Goal: Communication & Community: Answer question/provide support

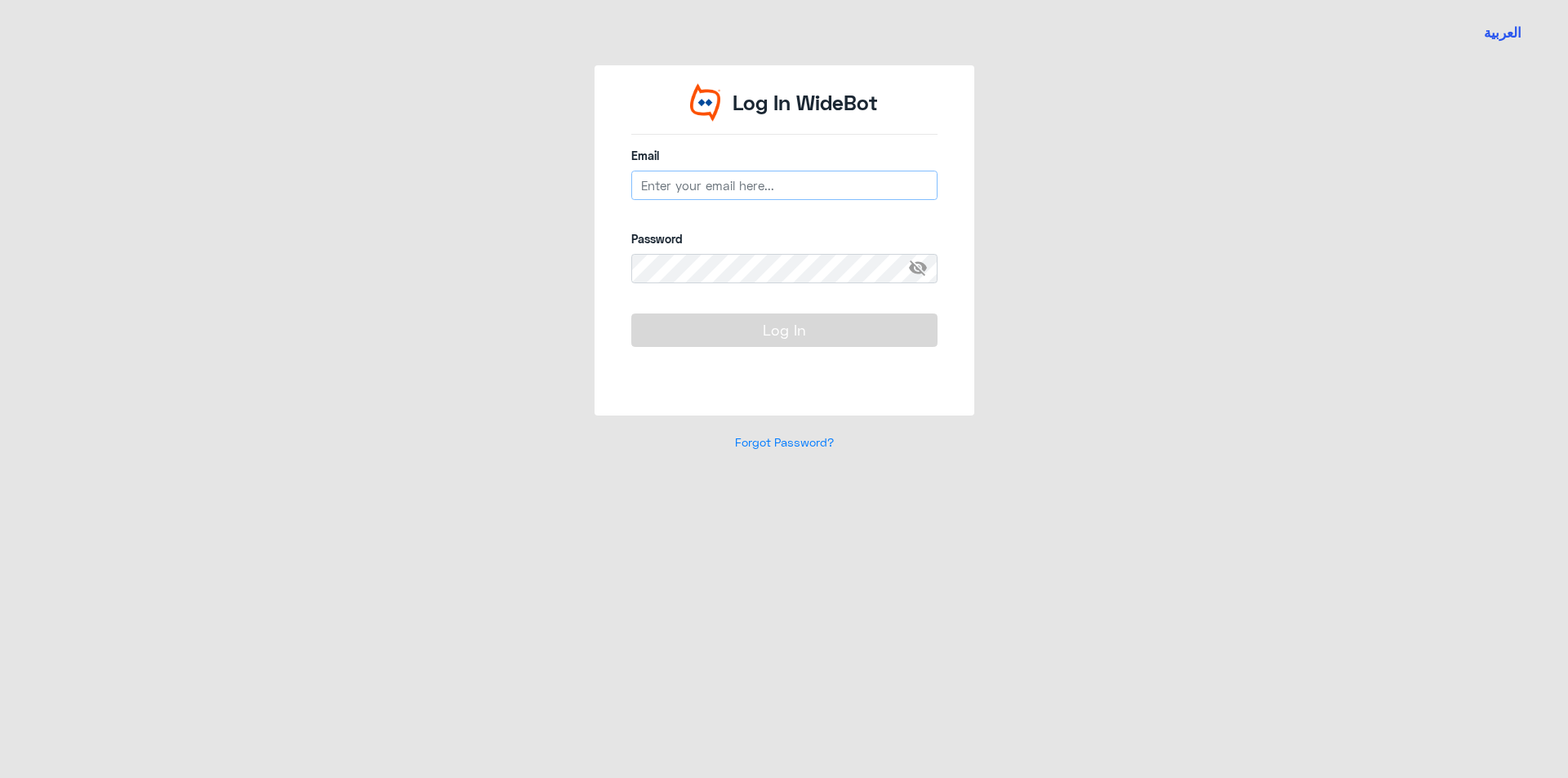
type input "r_alanazi@Dallah-Hospital.com"
click at [743, 328] on button "Log In" at bounding box center [784, 329] width 306 height 32
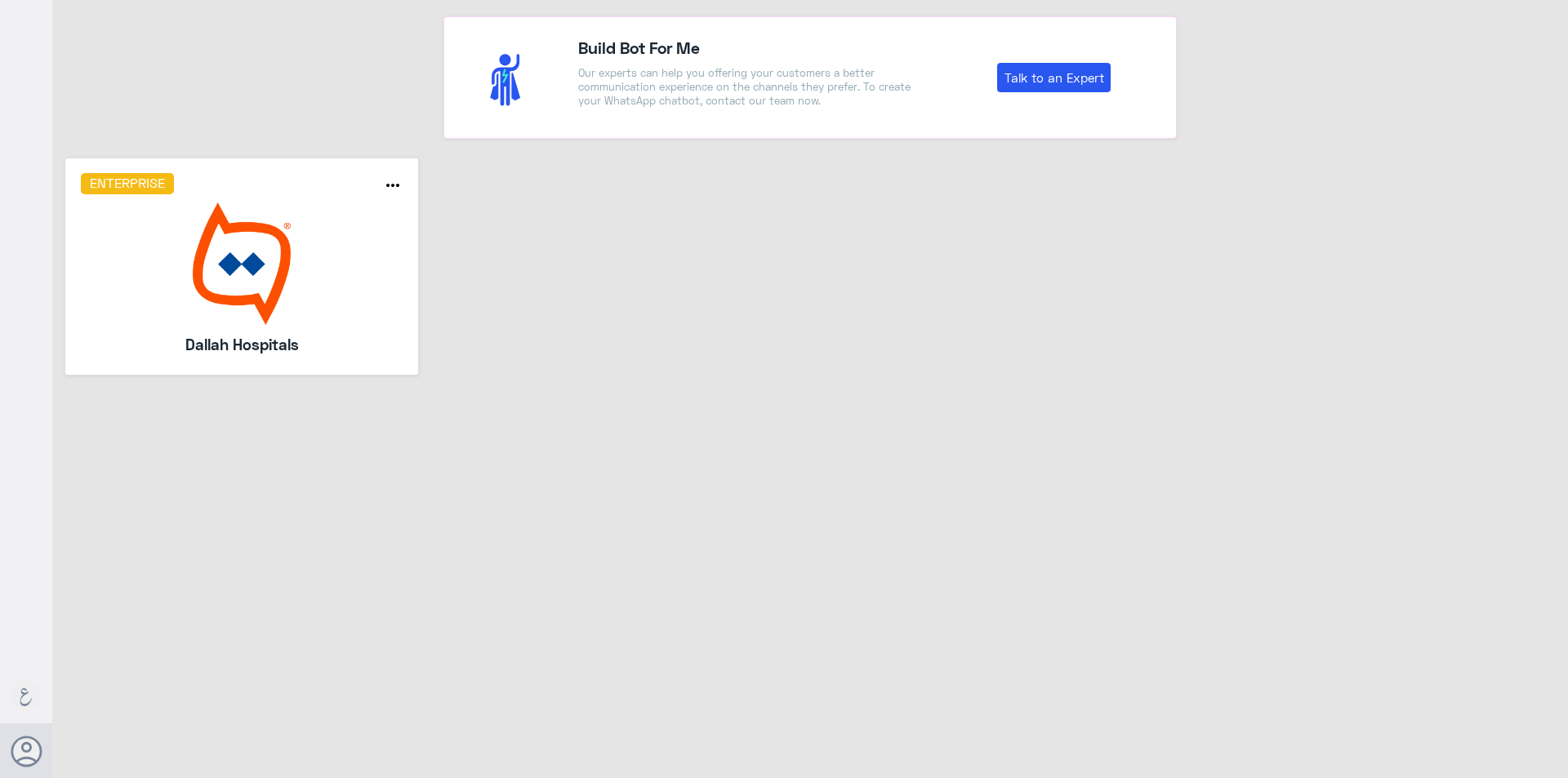
click at [251, 292] on img at bounding box center [241, 264] width 322 height 122
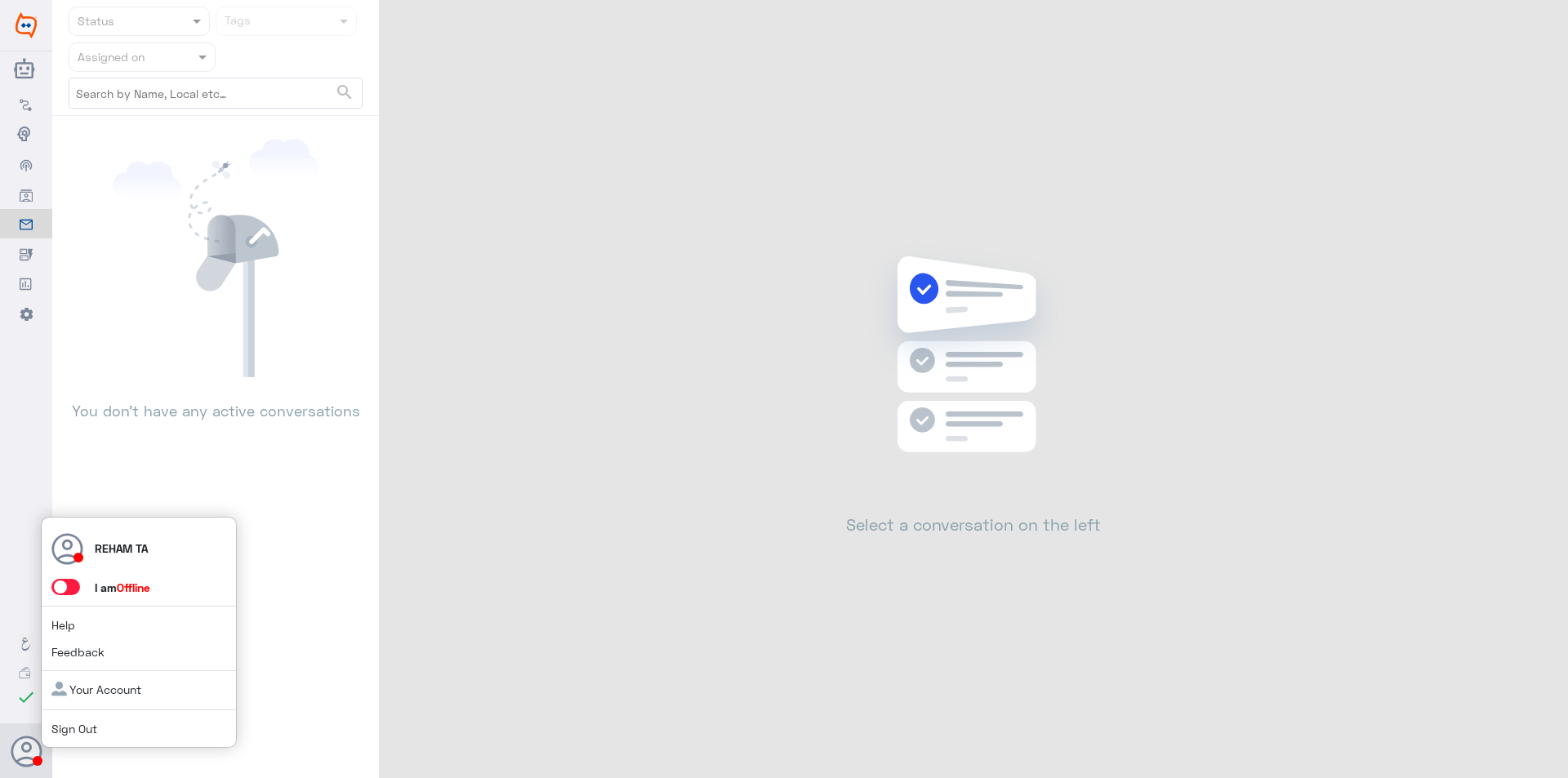
click at [60, 588] on span at bounding box center [65, 587] width 28 height 17
click at [0, 0] on input "checkbox" at bounding box center [0, 0] width 0 height 0
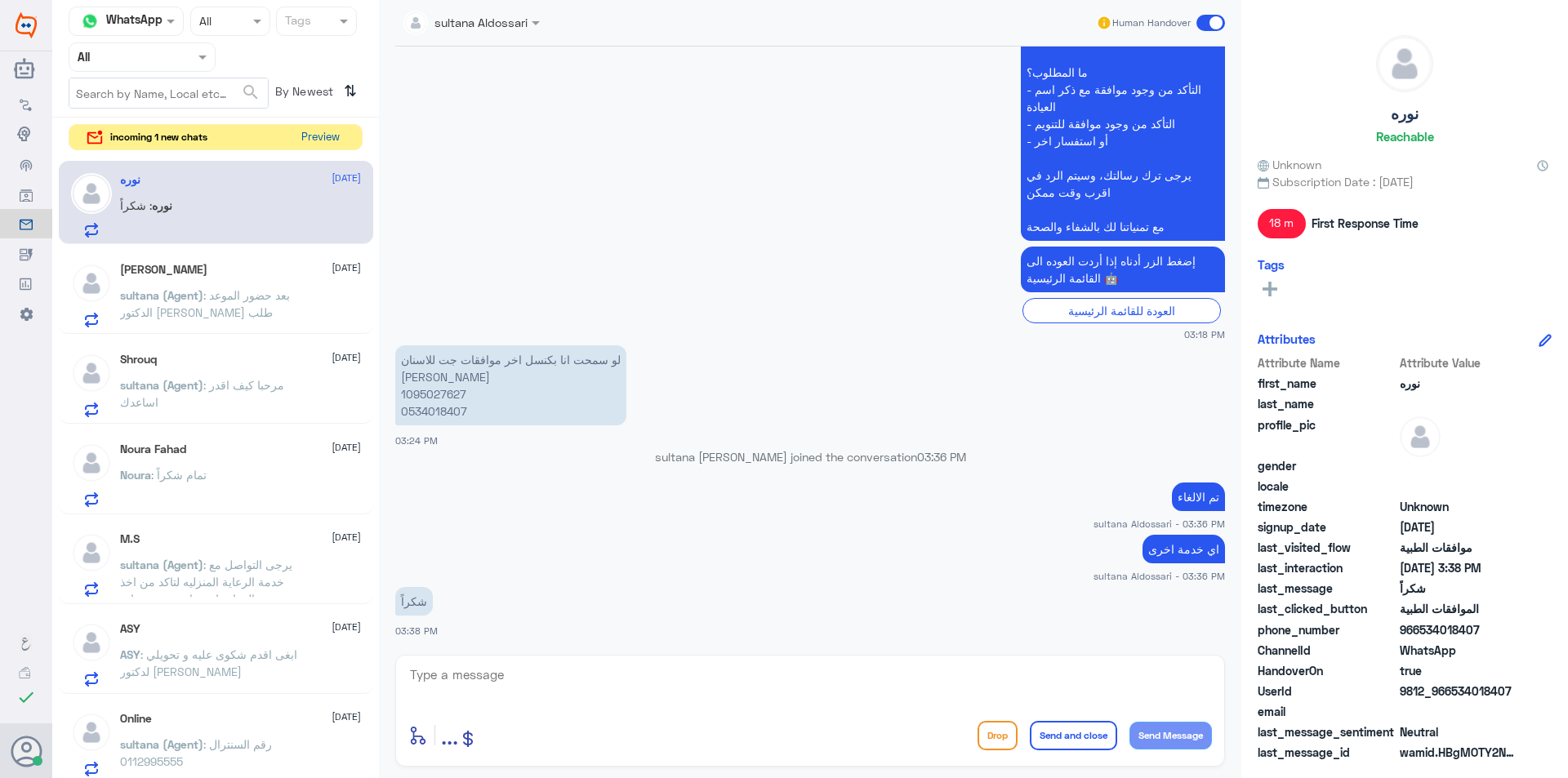
click at [318, 129] on button "Preview" at bounding box center [320, 137] width 51 height 25
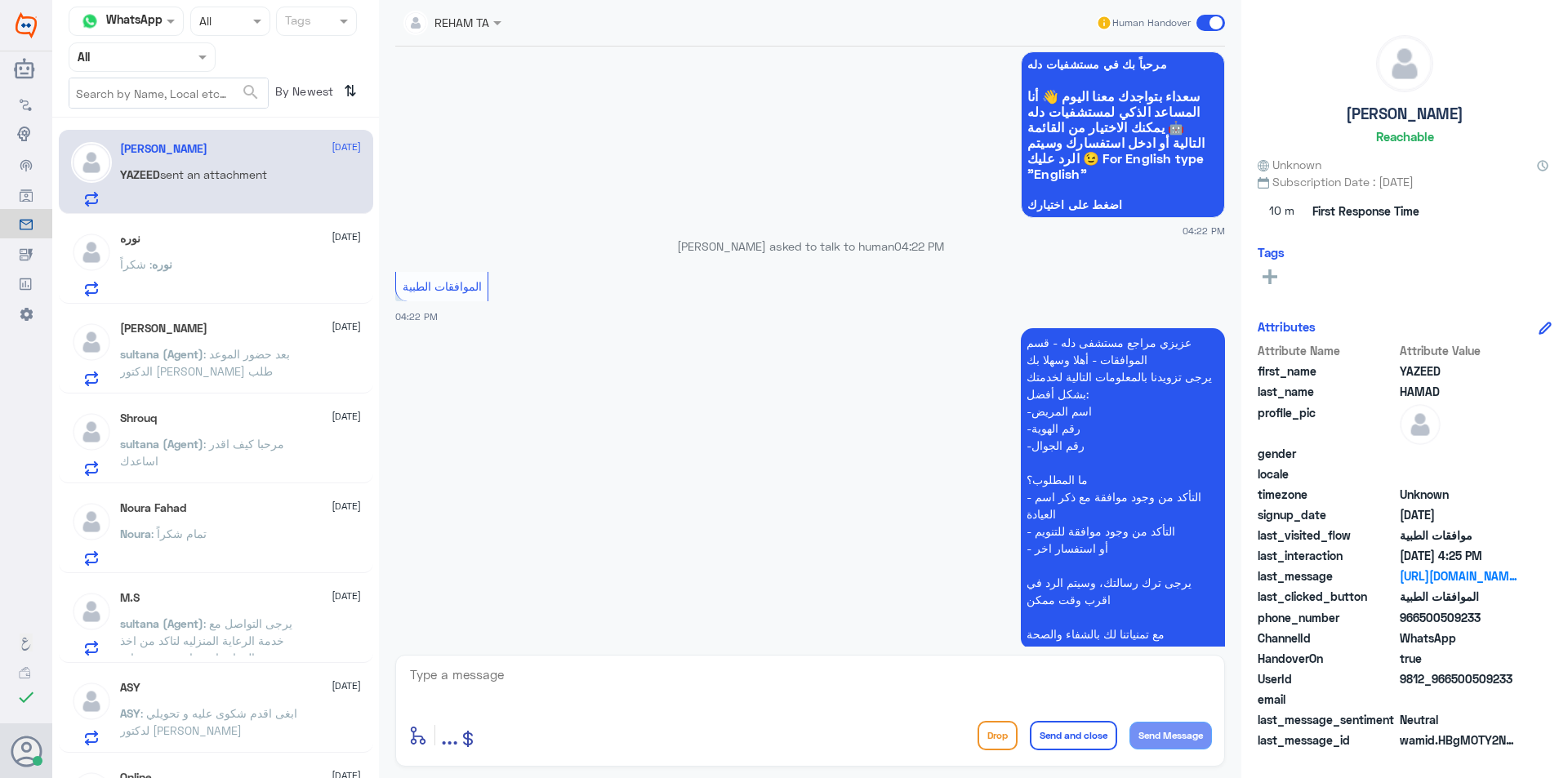
scroll to position [547, 0]
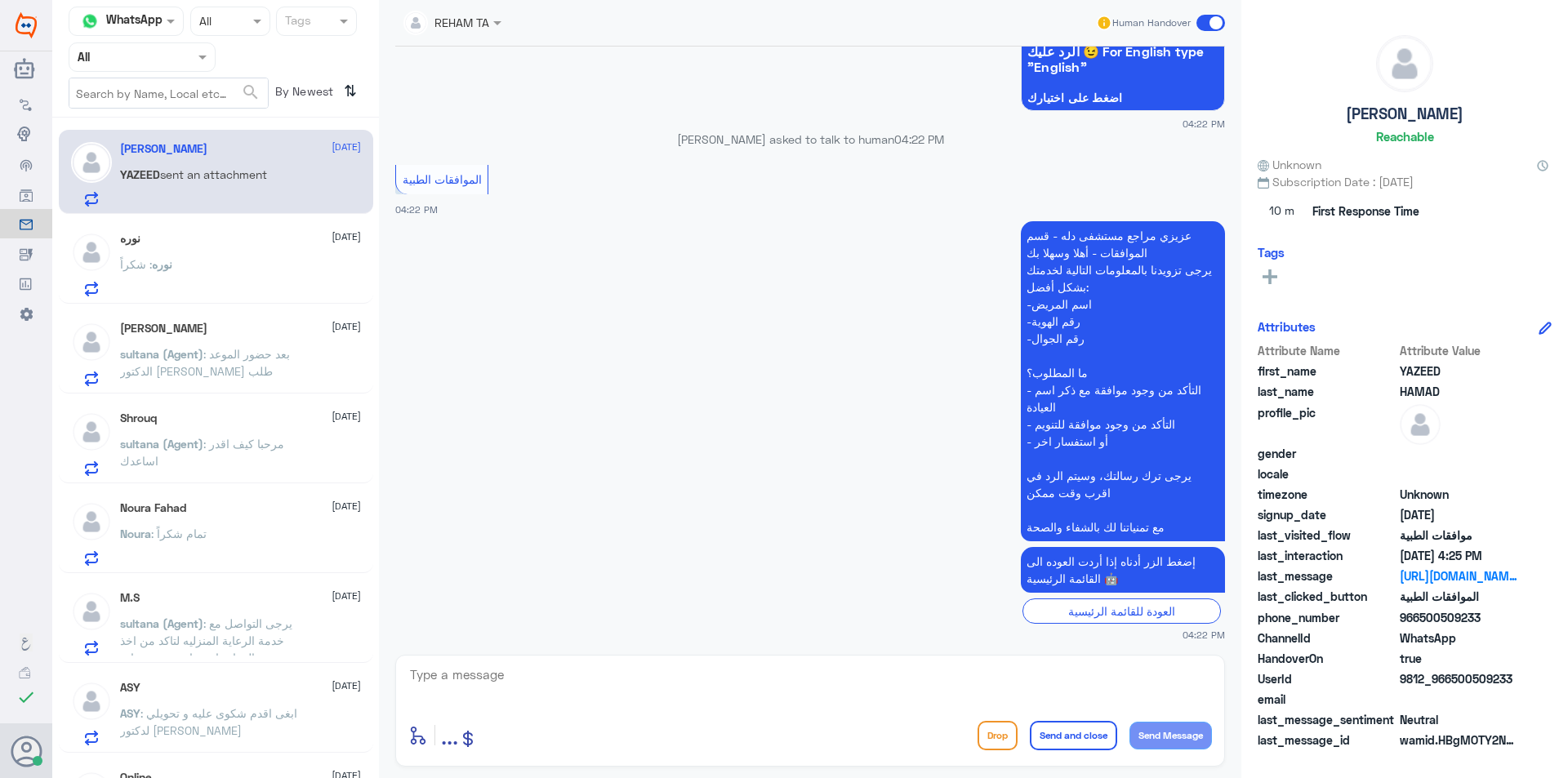
click at [607, 712] on div "enter flow name ... Drop Send and close Send Message" at bounding box center [809, 710] width 830 height 112
click at [609, 703] on textarea at bounding box center [810, 683] width 804 height 40
type textarea "H"
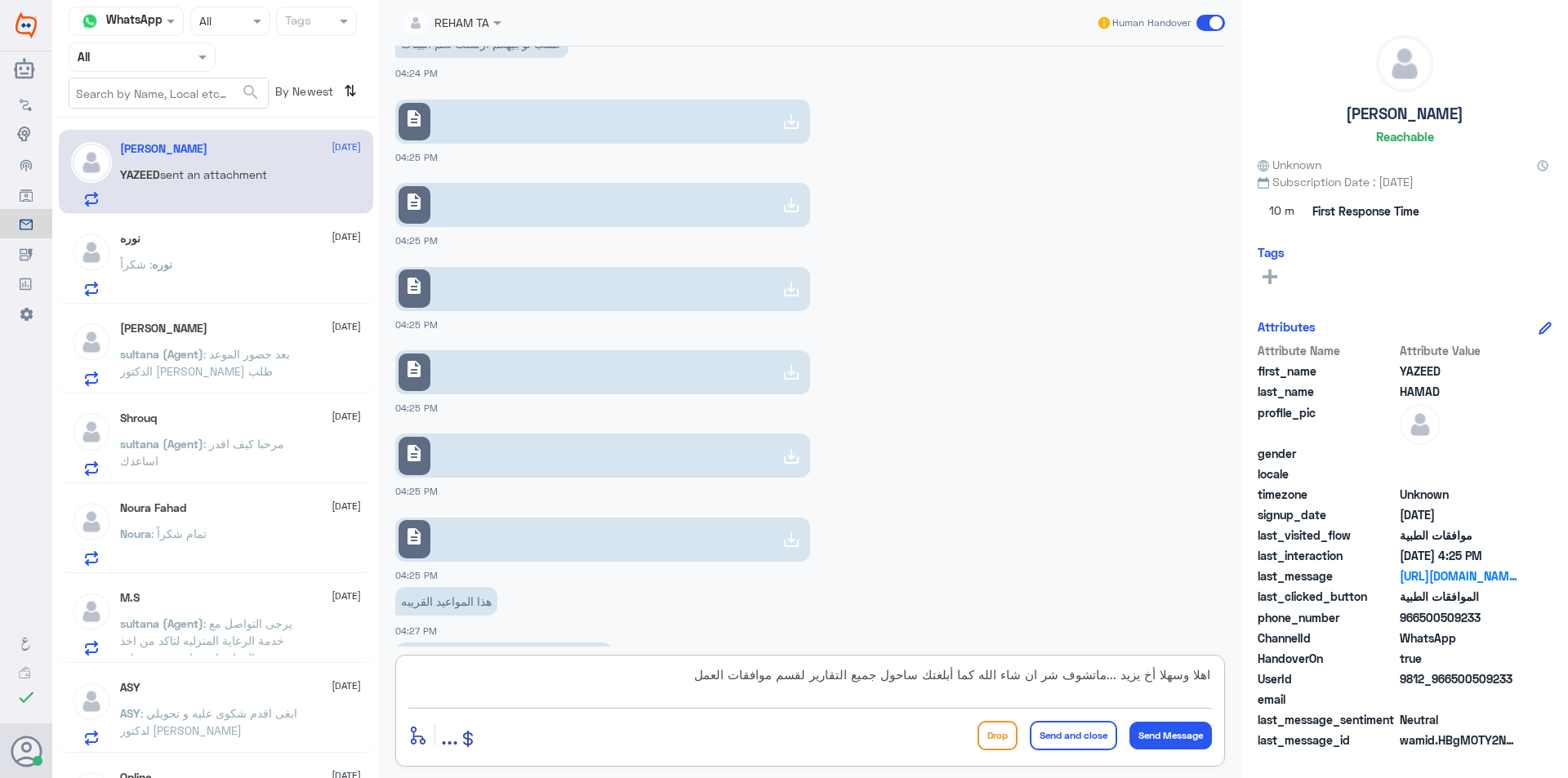
scroll to position [2128, 0]
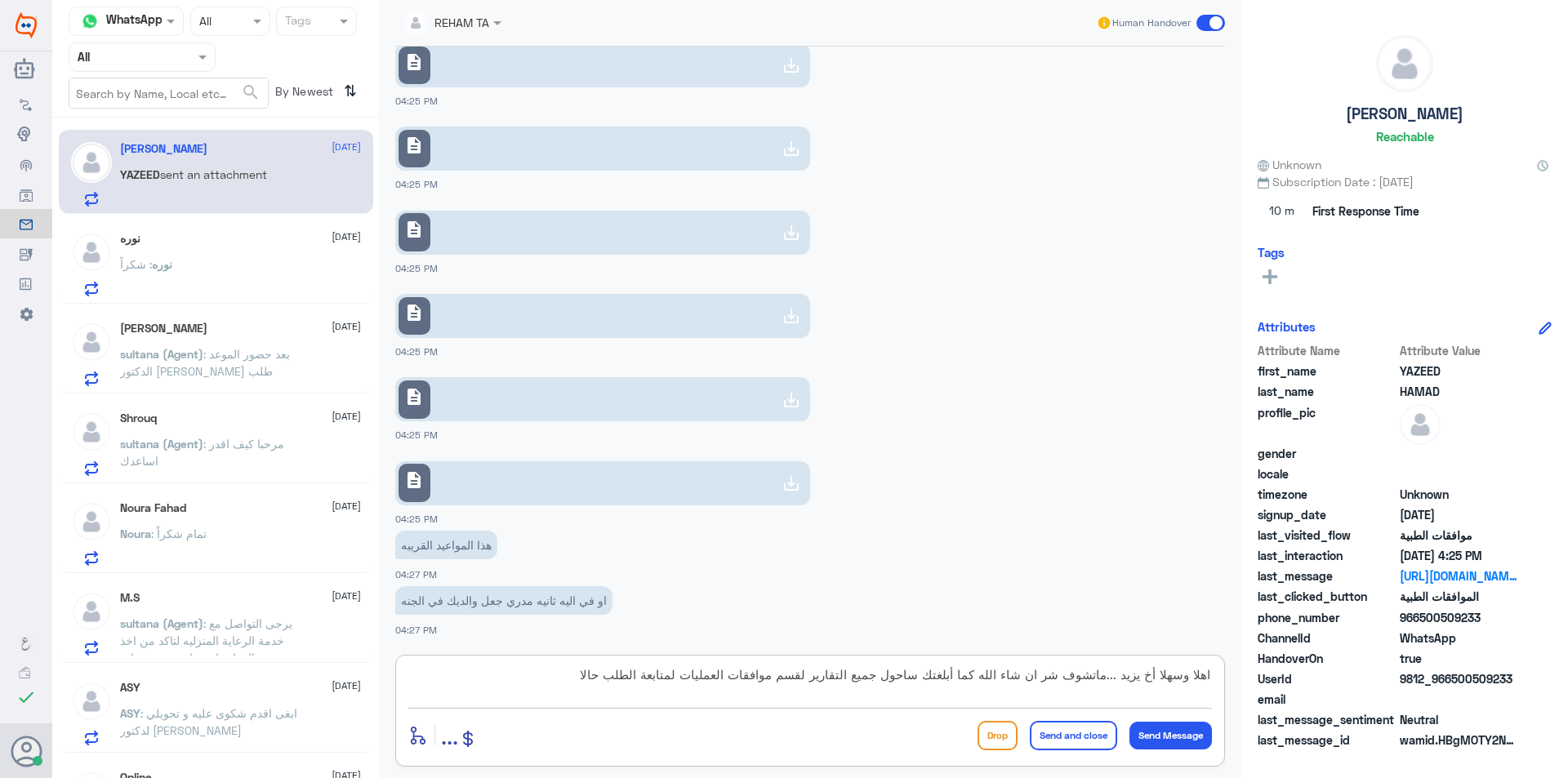
type textarea "اهلا وسهلا أخ يزيد ...ماتشوف شر ان شاء الله كما أبلغتك ساحول جميع التقارير لقسم…"
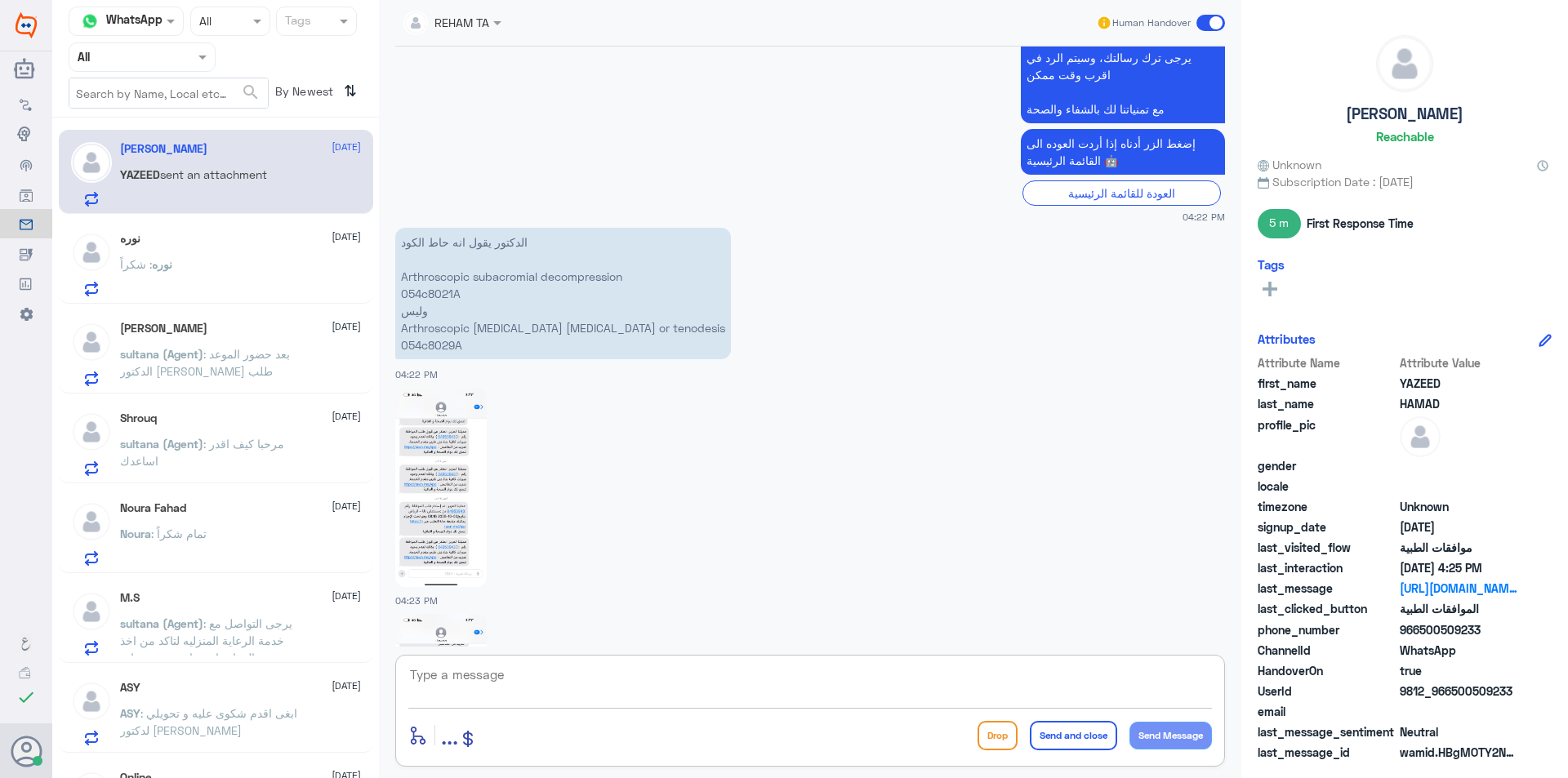
scroll to position [926, 0]
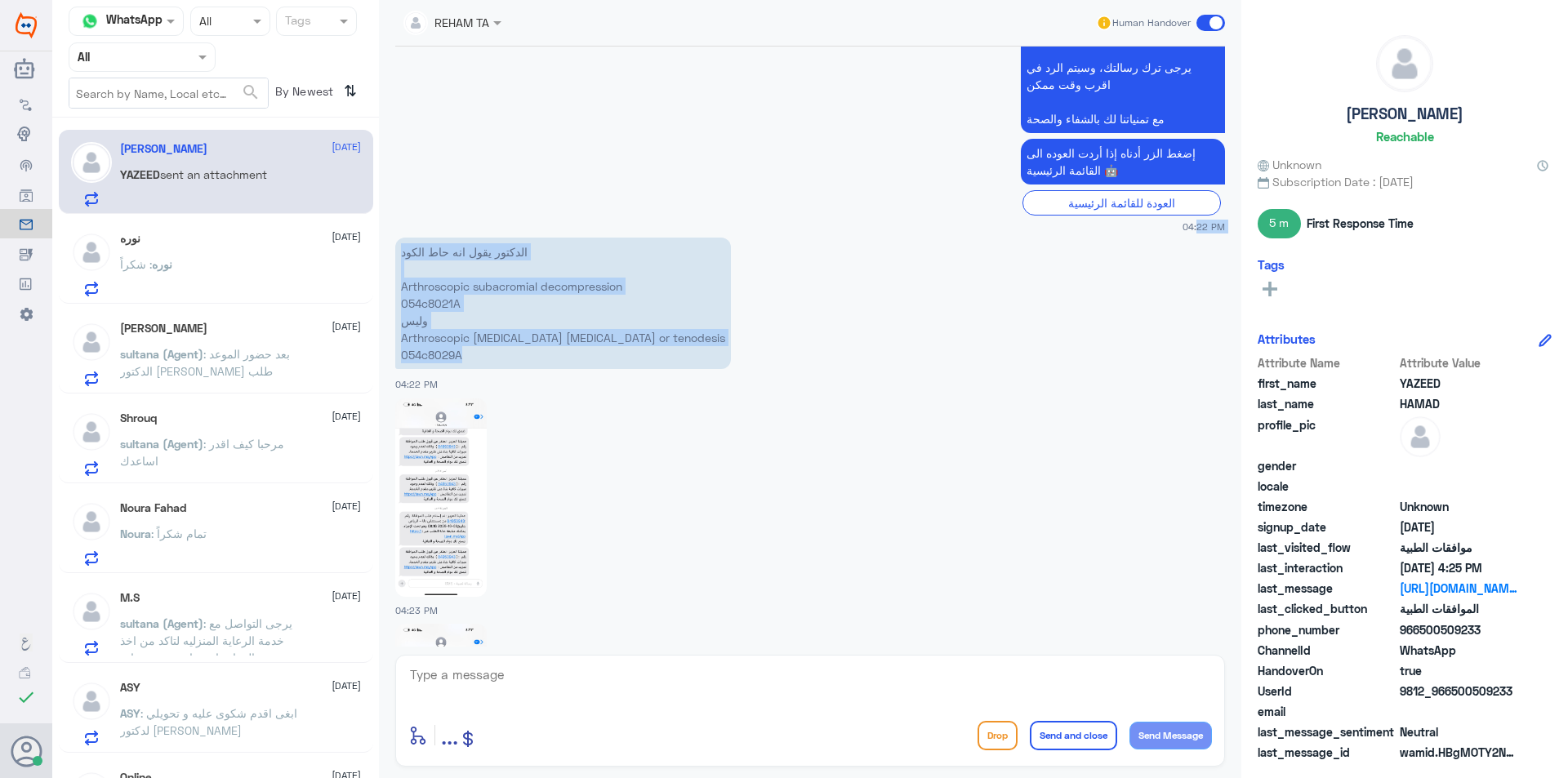
drag, startPoint x: 477, startPoint y: 357, endPoint x: 382, endPoint y: 230, distance: 158.6
click at [382, 230] on div "REHAM TA Human Handover [DATE] ا 04:21 PM مرحباً بك في مستشفيات دله سعداء بتواج…" at bounding box center [810, 391] width 862 height 783
copy div "04:22 PM الدكتور يقول انه حاط الكود Arthroscopic subacromial decompression 054c…"
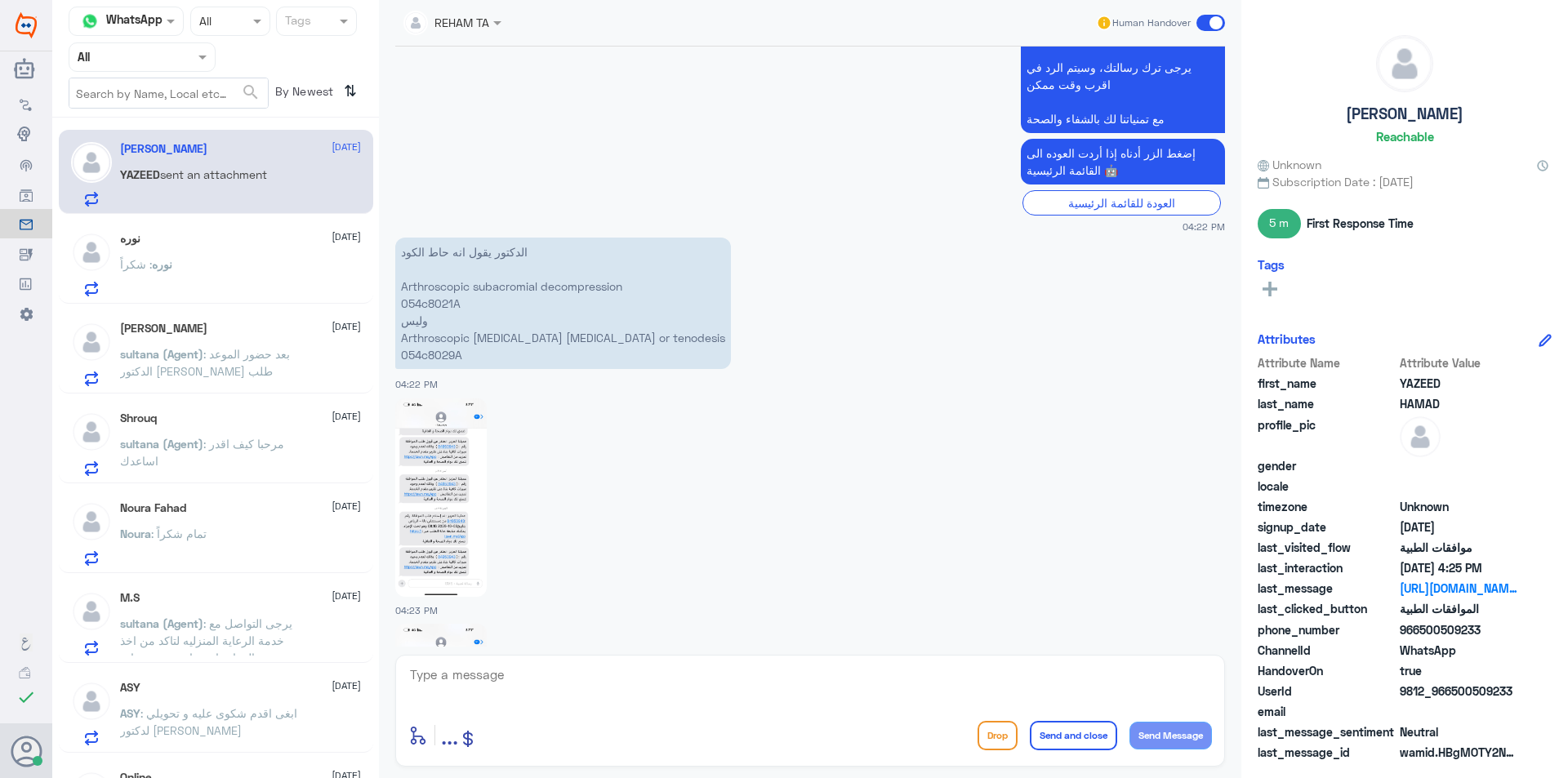
click at [757, 472] on div at bounding box center [809, 497] width 830 height 200
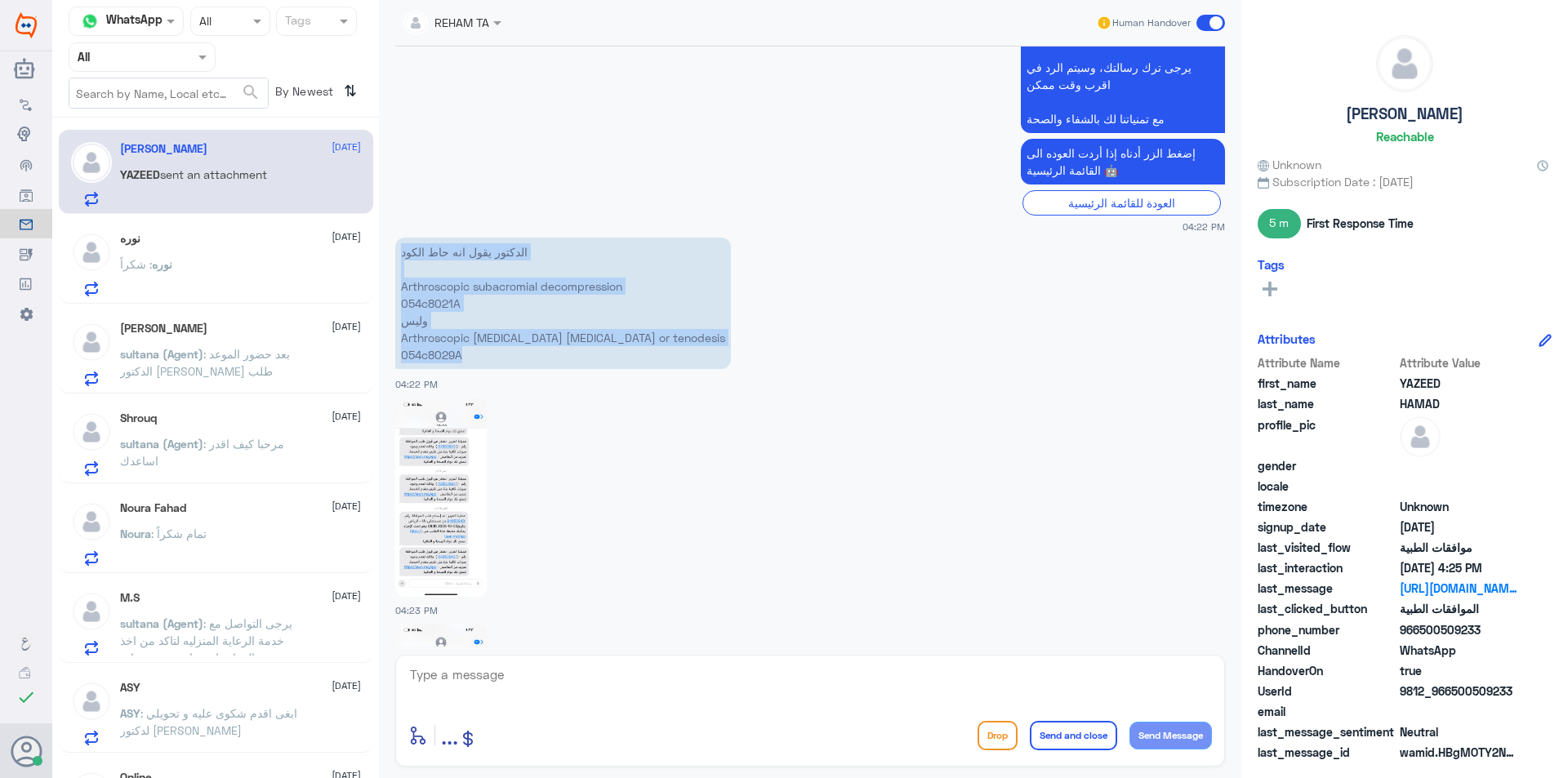
drag, startPoint x: 473, startPoint y: 355, endPoint x: 392, endPoint y: 257, distance: 127.1
click at [392, 257] on div "[DATE] ا 04:21 PM مرحباً بك في مستشفيات دله سعداء بتواجدك معنا [DATE] 👋 أنا الم…" at bounding box center [809, 346] width 846 height 600
copy p "الدكتور يقول انه حاط الكود Arthroscopic subacromial decompression 054c8021A ولي…"
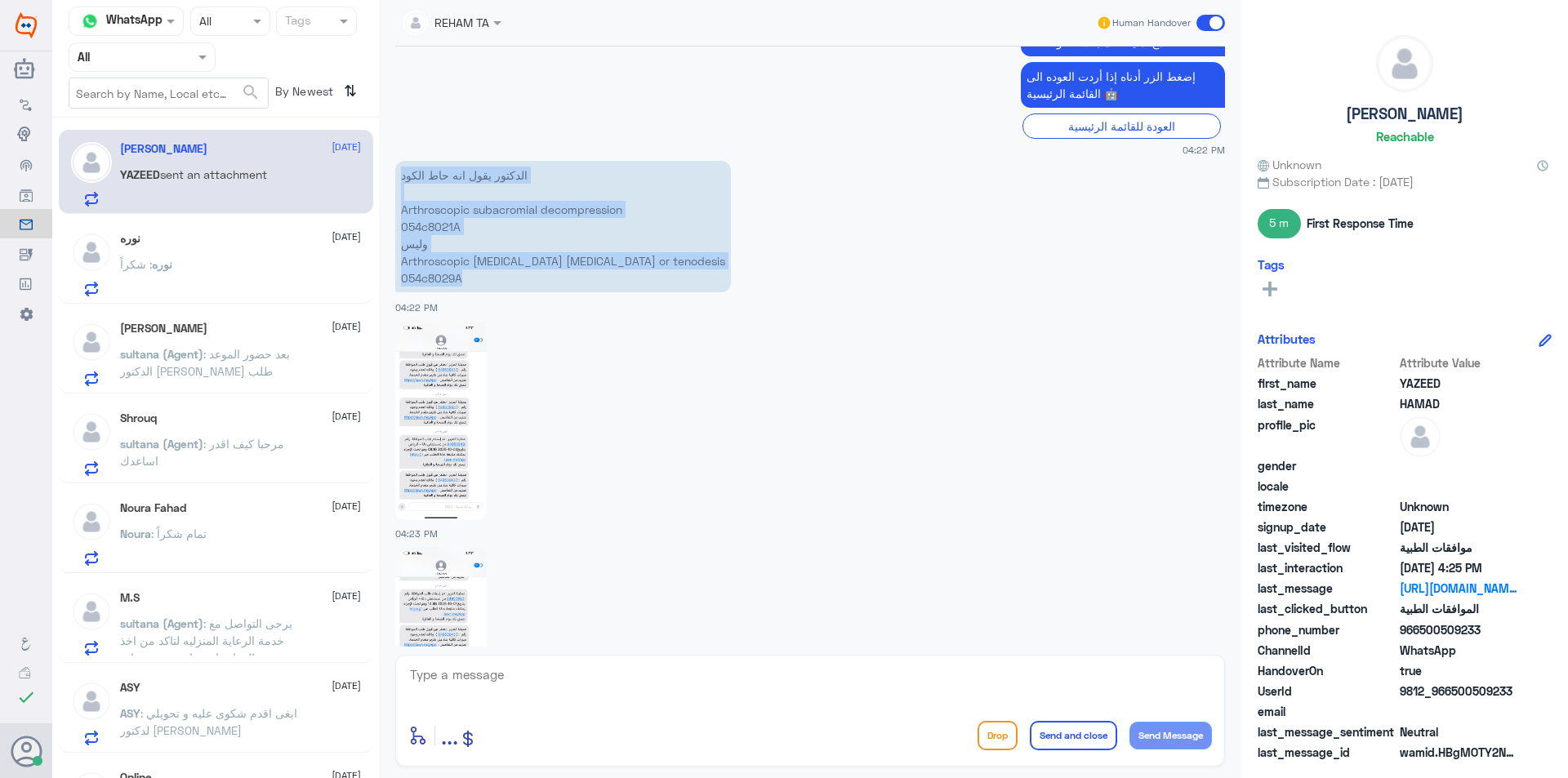
scroll to position [1090, 0]
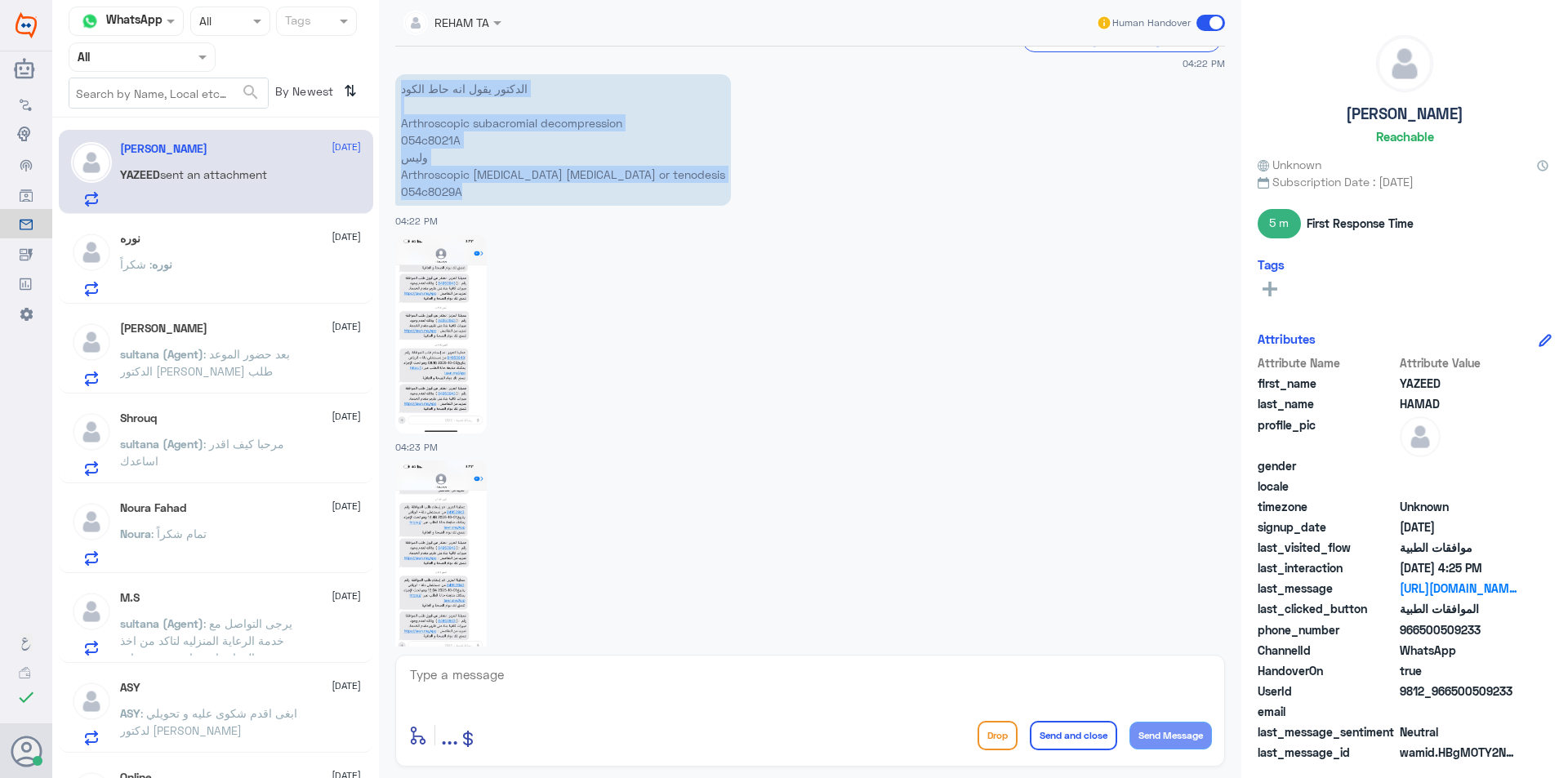
click at [459, 383] on img at bounding box center [440, 334] width 91 height 198
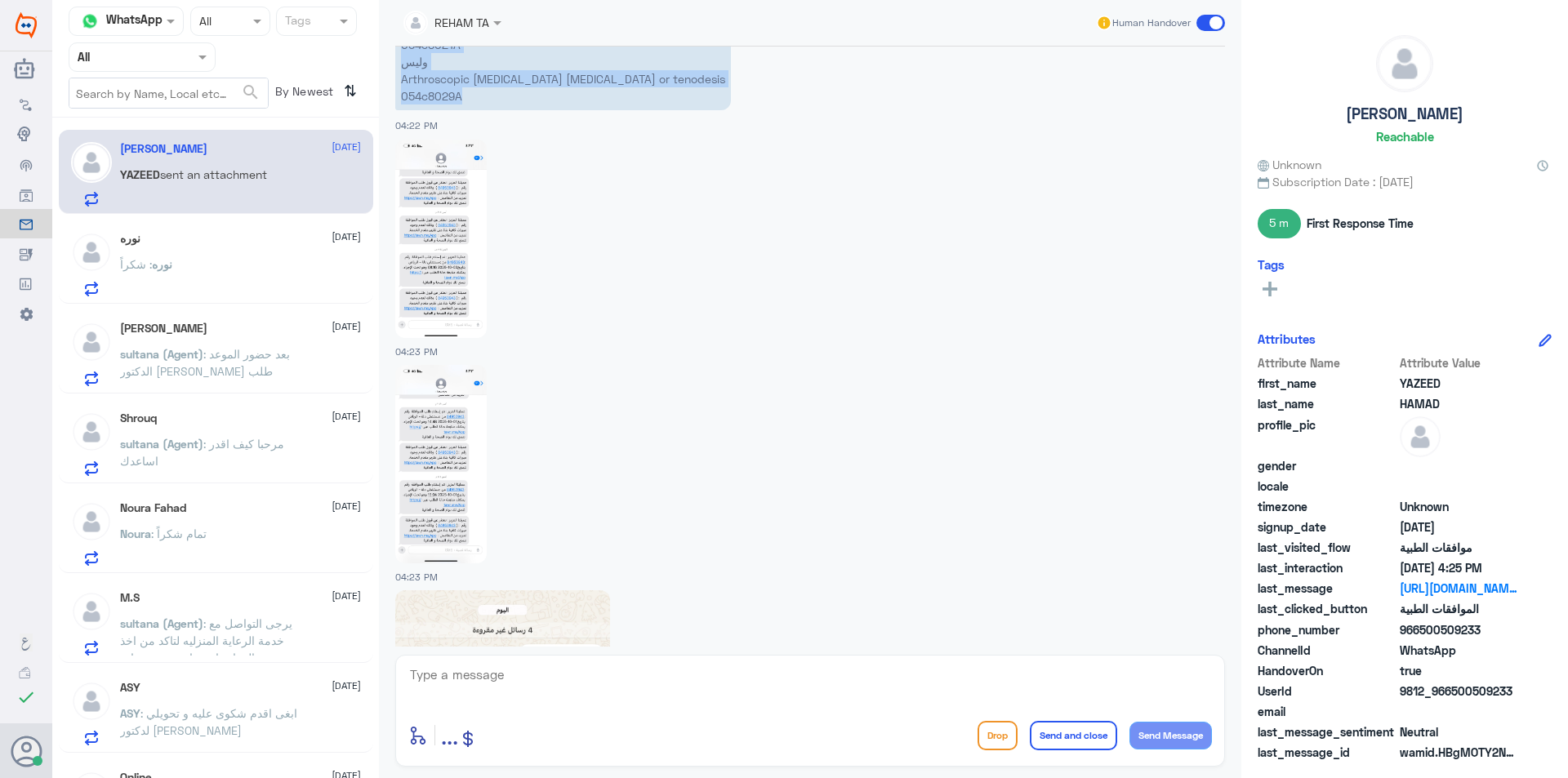
scroll to position [1335, 0]
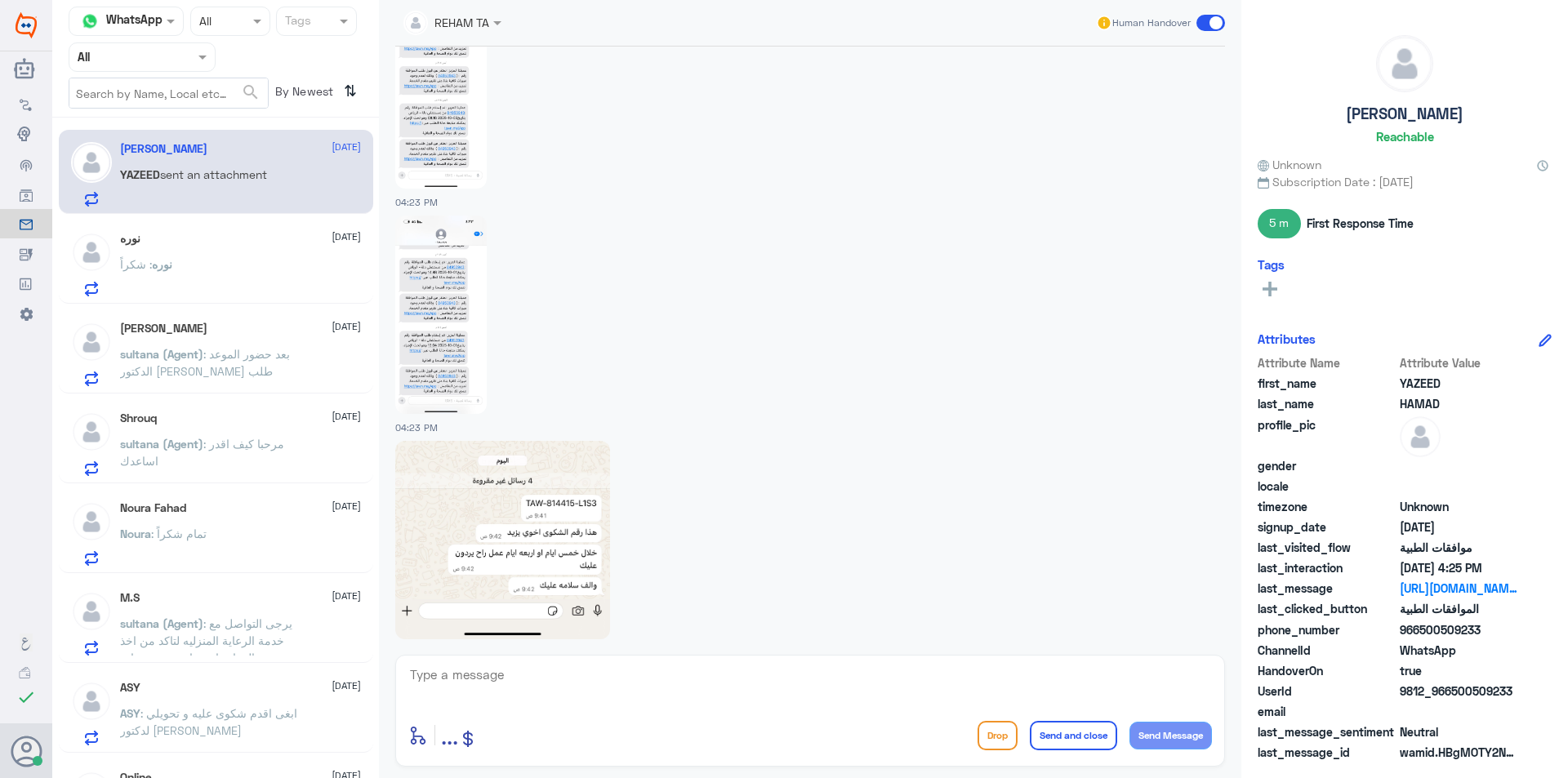
click at [451, 367] on img at bounding box center [440, 315] width 91 height 198
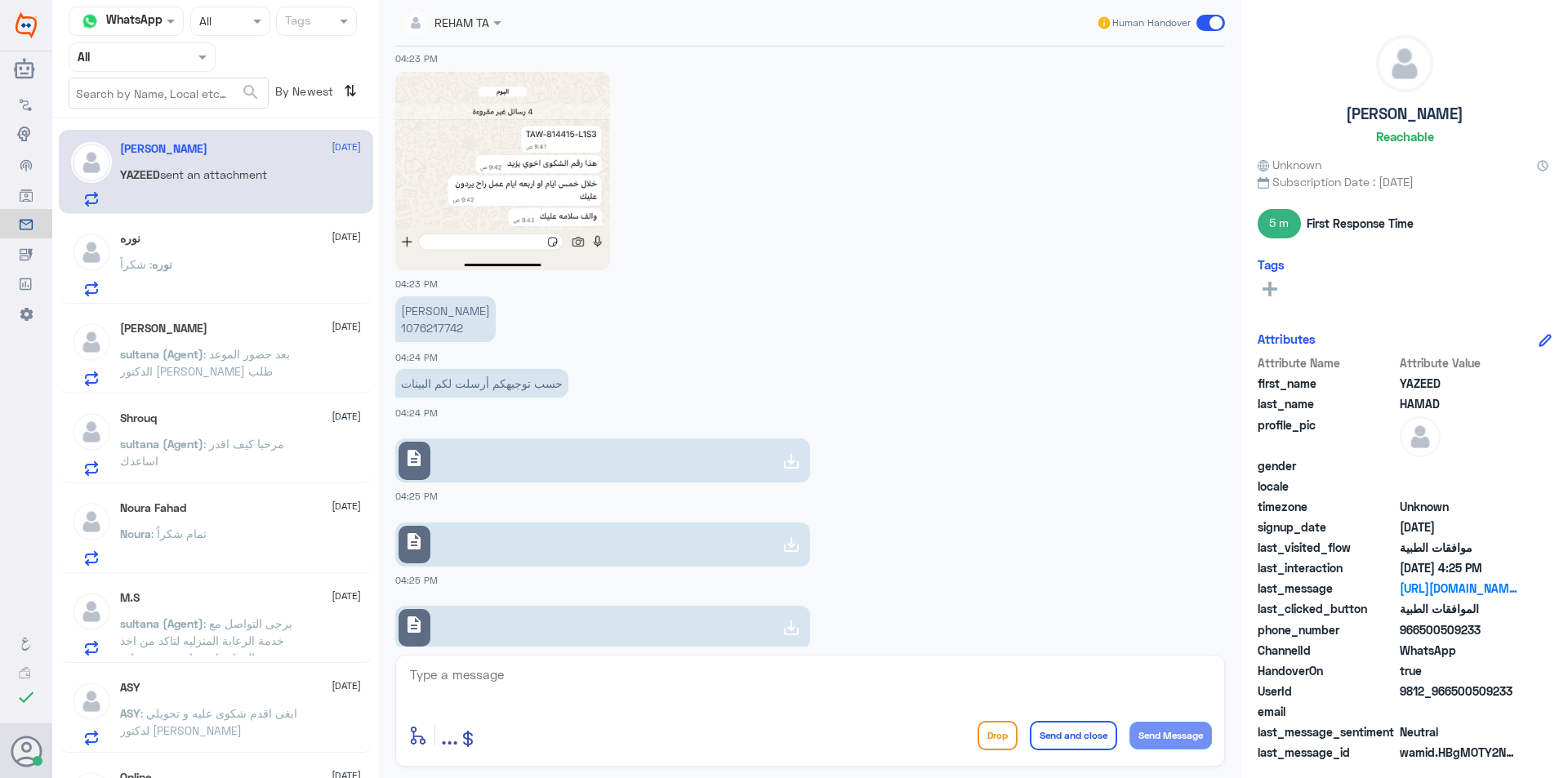
scroll to position [1553, 0]
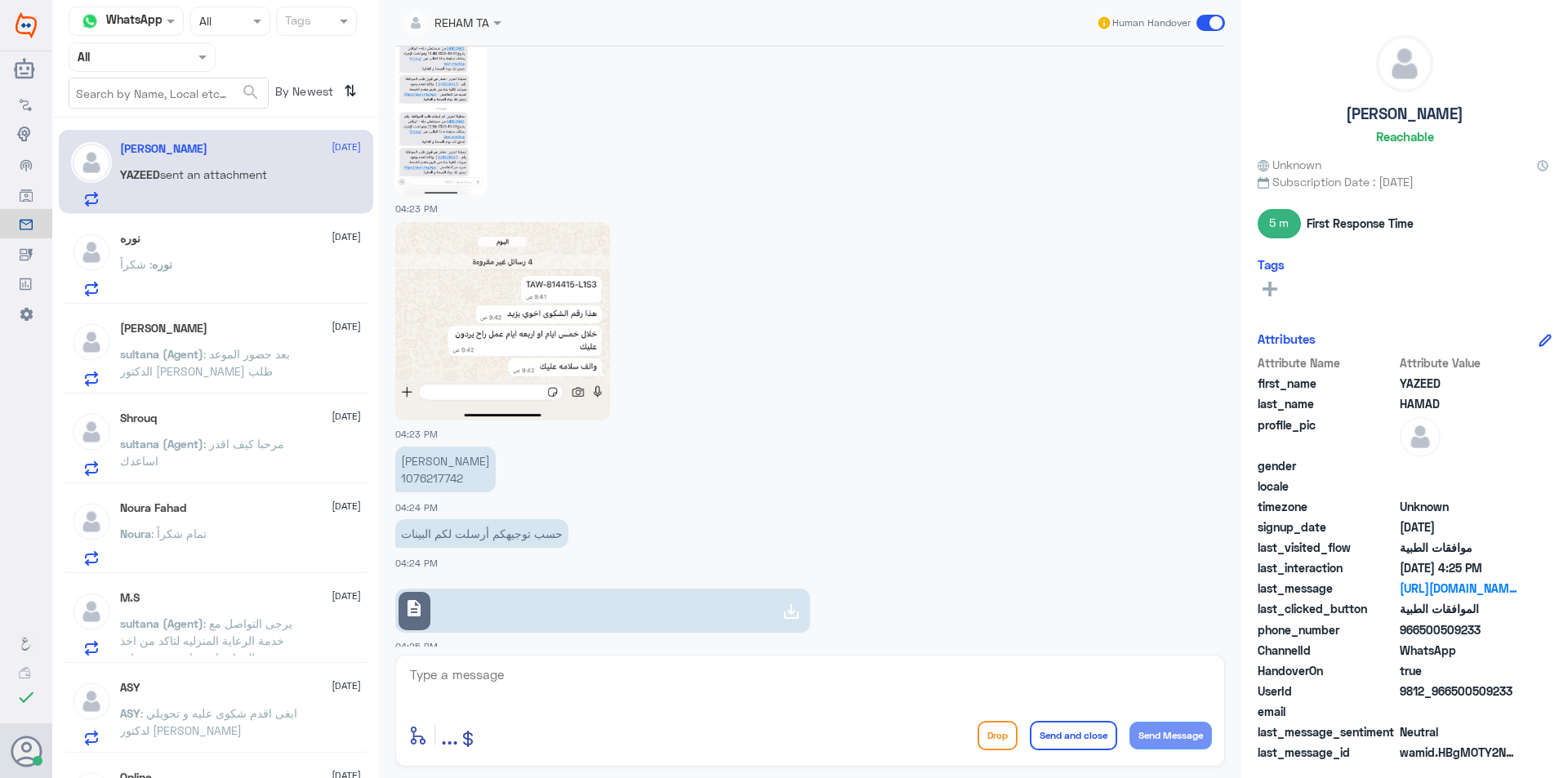
click at [564, 350] on img at bounding box center [502, 321] width 215 height 198
click at [578, 699] on textarea at bounding box center [810, 683] width 804 height 40
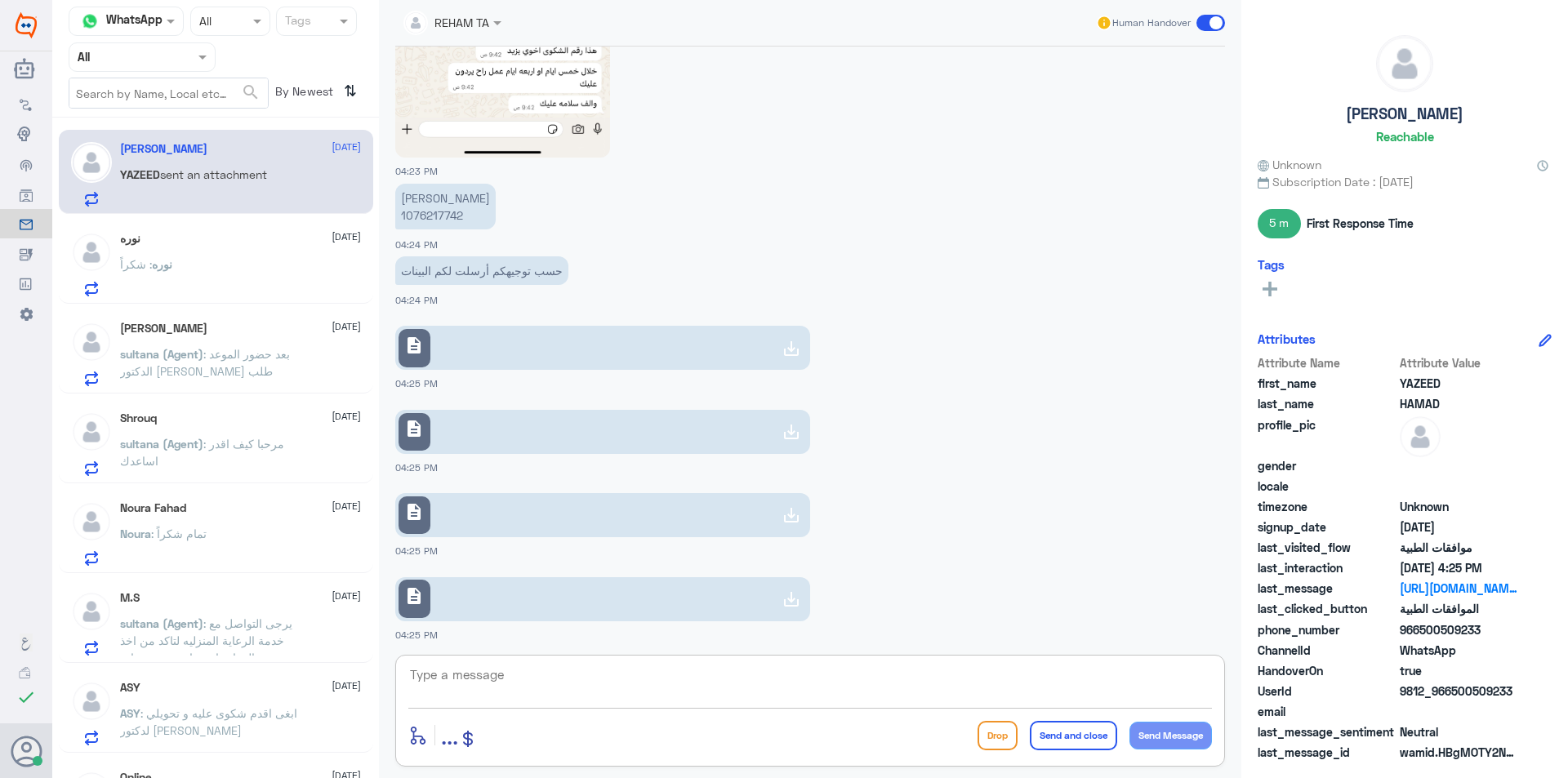
scroll to position [1962, 0]
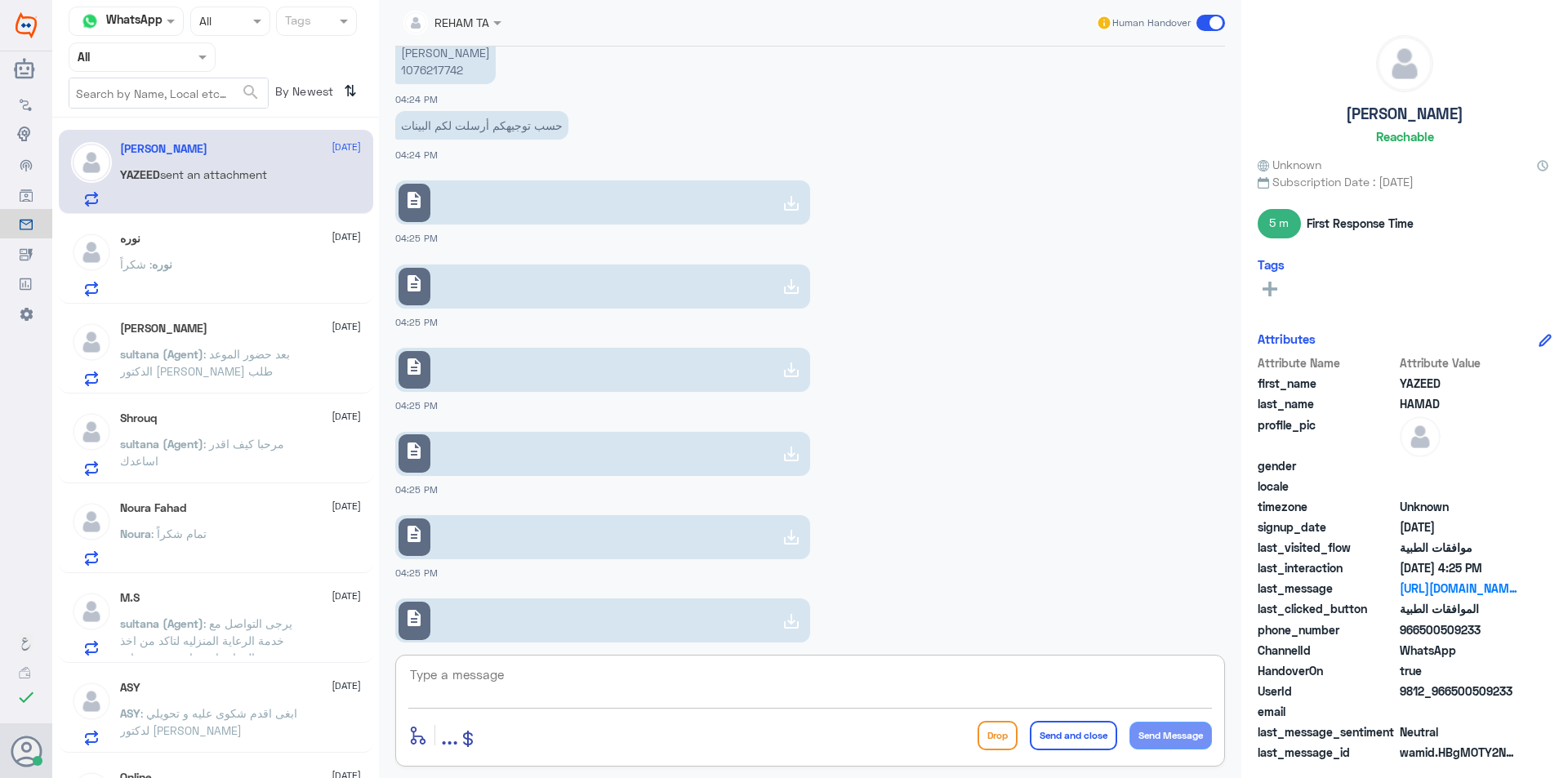
click at [483, 215] on link "description" at bounding box center [602, 202] width 415 height 44
click at [501, 301] on link "description" at bounding box center [602, 286] width 415 height 44
click at [477, 364] on link "description" at bounding box center [602, 369] width 415 height 44
click at [501, 474] on link "description" at bounding box center [602, 454] width 415 height 44
click at [478, 550] on link "description" at bounding box center [602, 537] width 415 height 44
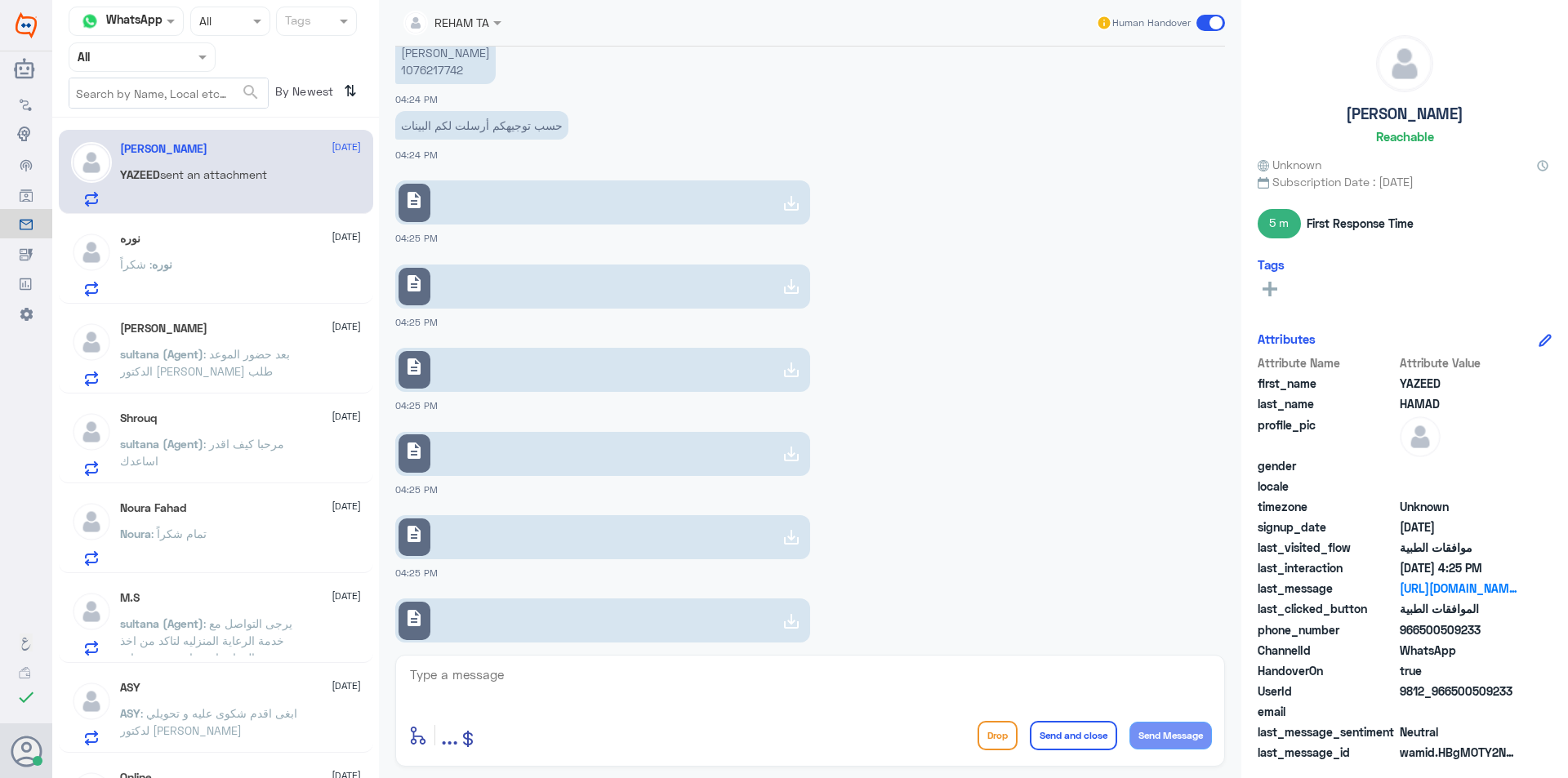
click at [570, 612] on link "description" at bounding box center [602, 620] width 415 height 44
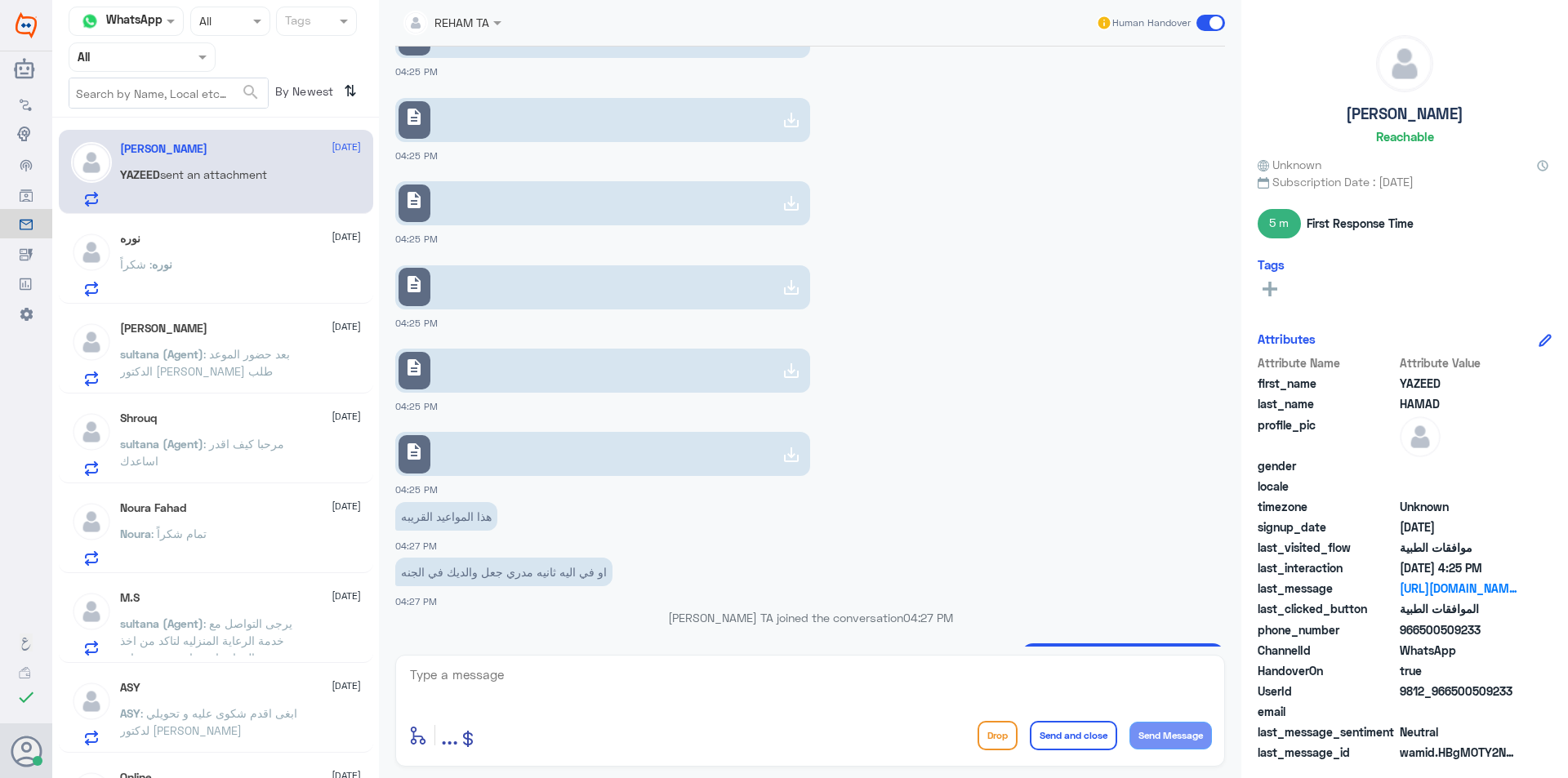
scroll to position [2288, 0]
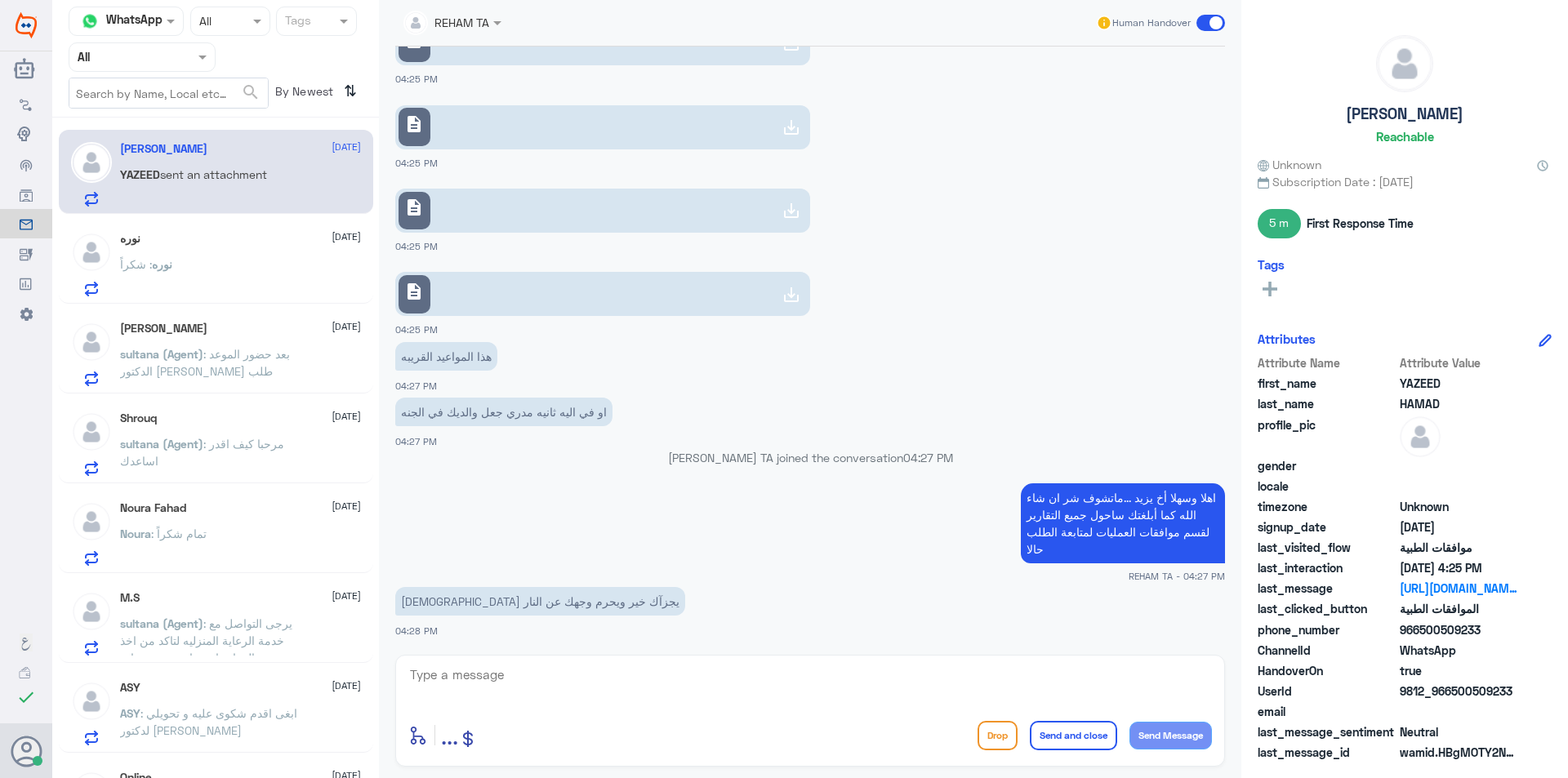
click at [586, 673] on textarea at bounding box center [810, 683] width 804 height 40
type textarea "اجمعين ..قدامك العافية"
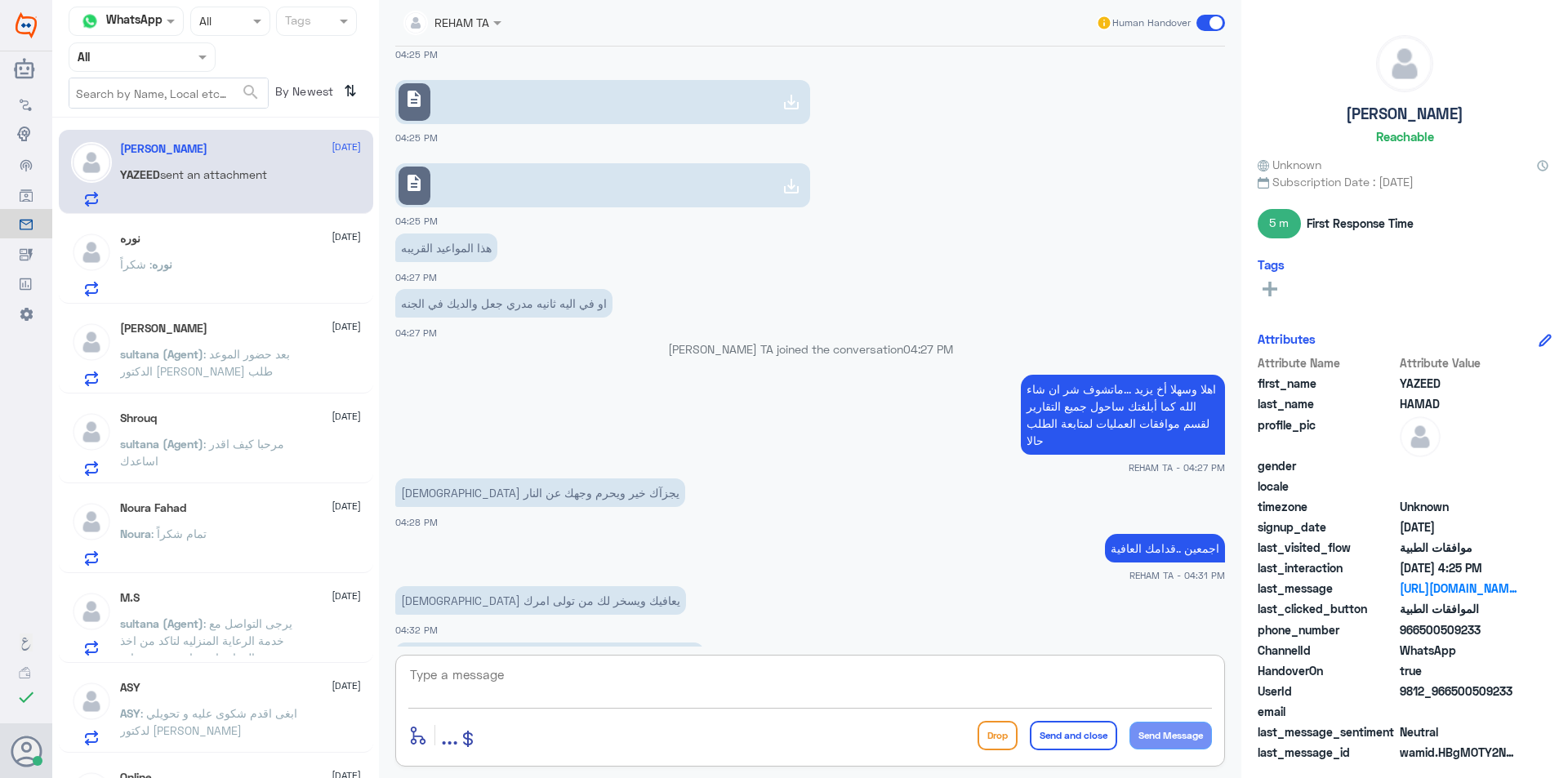
scroll to position [2452, 0]
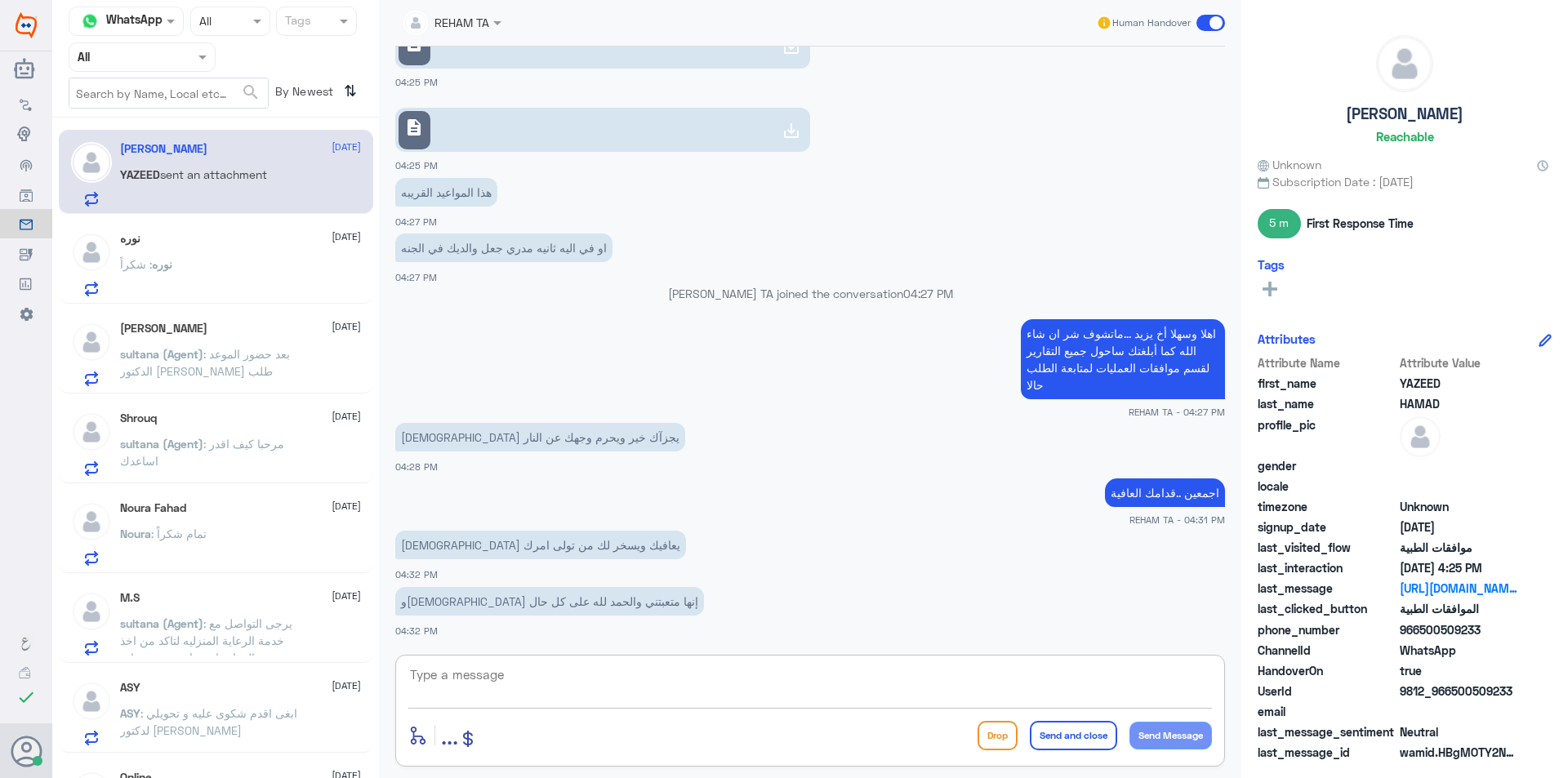
click at [501, 678] on textarea at bounding box center [810, 683] width 804 height 40
